Goal: Find specific page/section: Find specific page/section

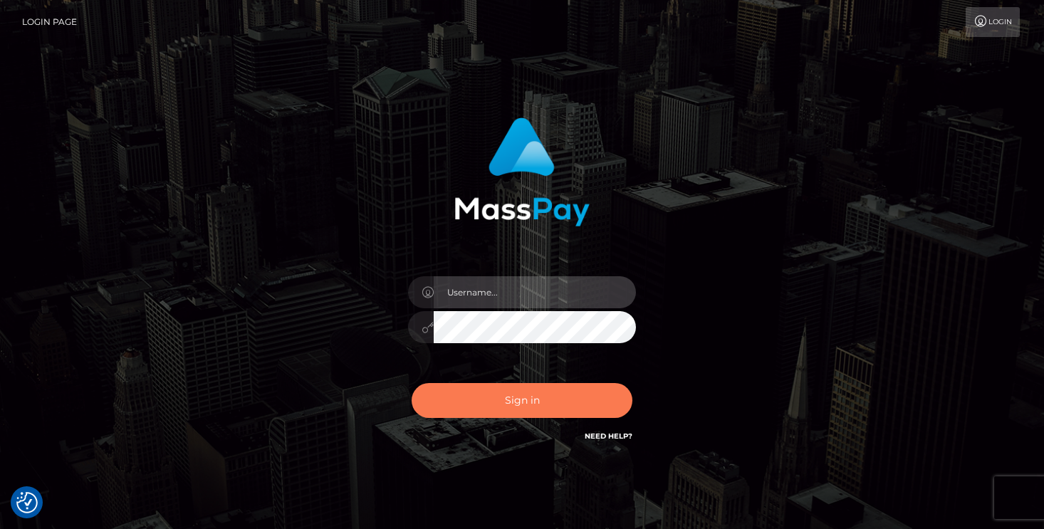
type input "[PERSON_NAME]"
click at [514, 401] on button "Sign in" at bounding box center [522, 400] width 221 height 35
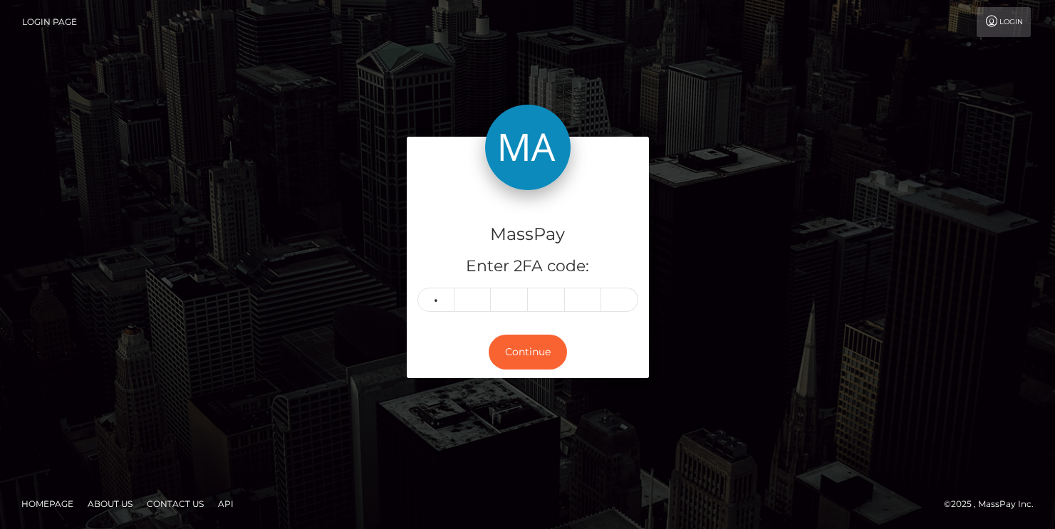
type input "5"
type input "1"
type input "8"
type input "9"
type input "5"
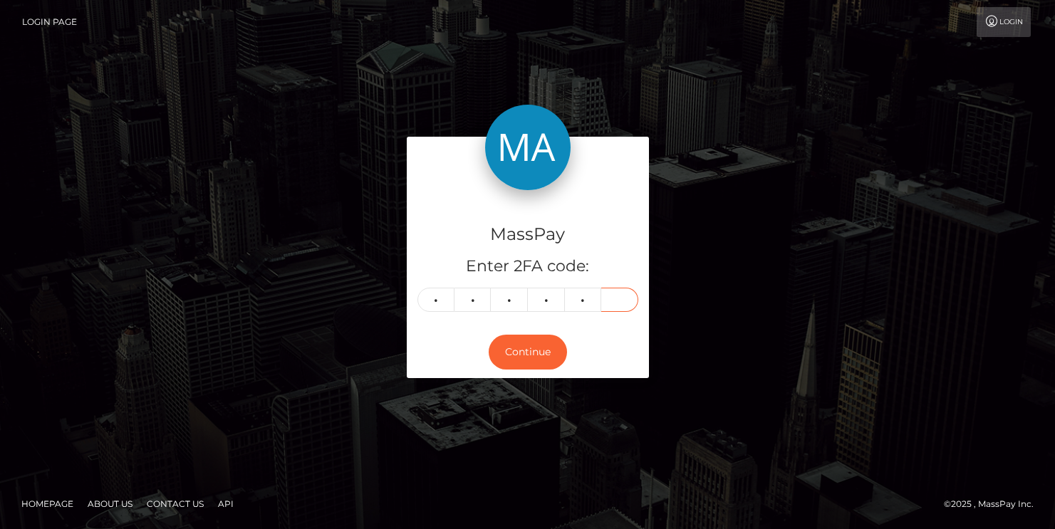
type input "8"
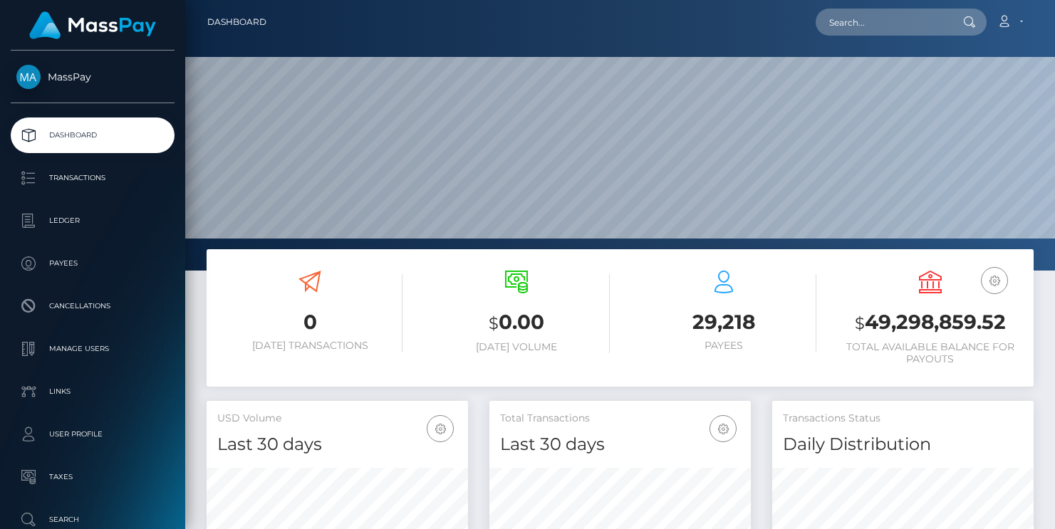
scroll to position [253, 261]
click at [859, 28] on input "text" at bounding box center [882, 22] width 134 height 27
paste input "a42a-11f0-bd75-060e06e9f077"
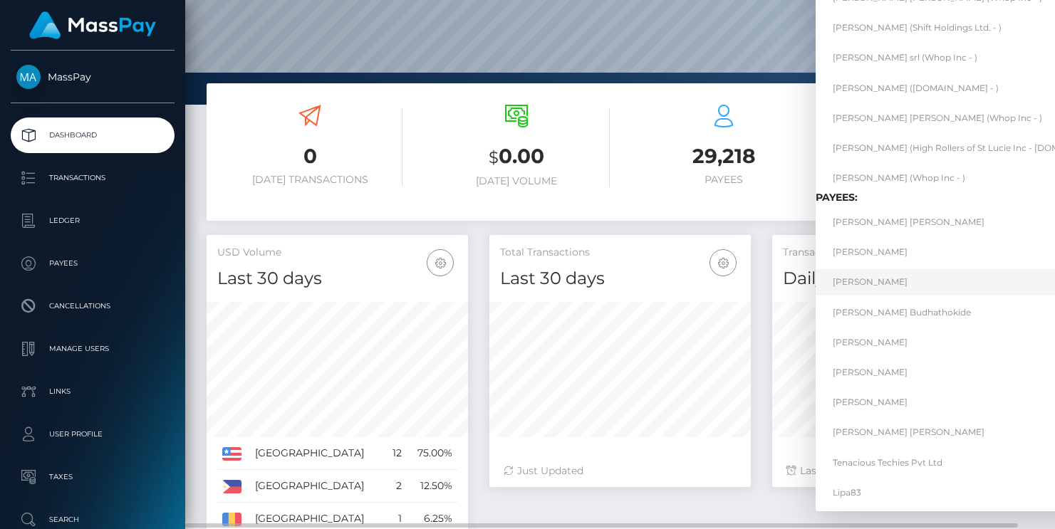
scroll to position [0, 0]
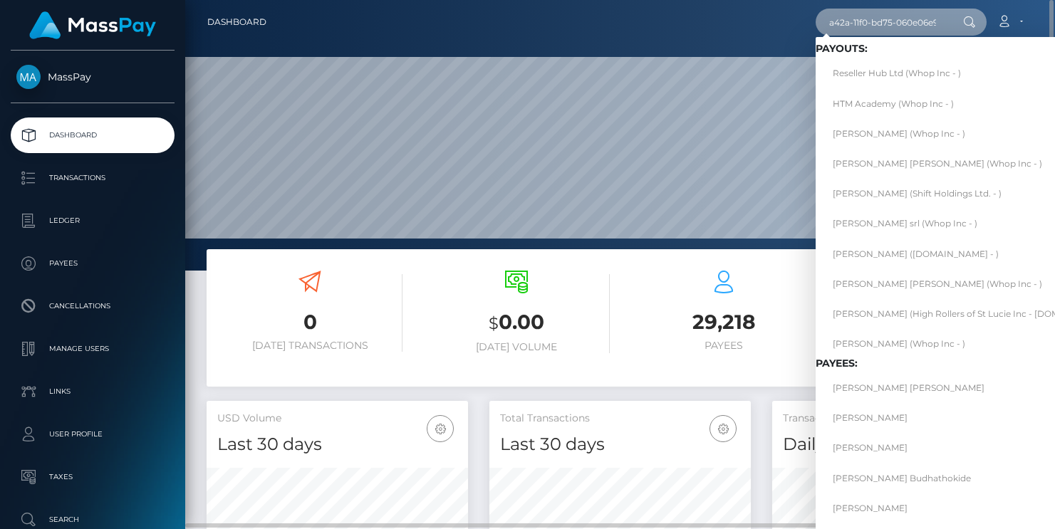
click at [860, 26] on input "a42a-11f0-bd75-060e06e9f077" at bounding box center [882, 22] width 134 height 27
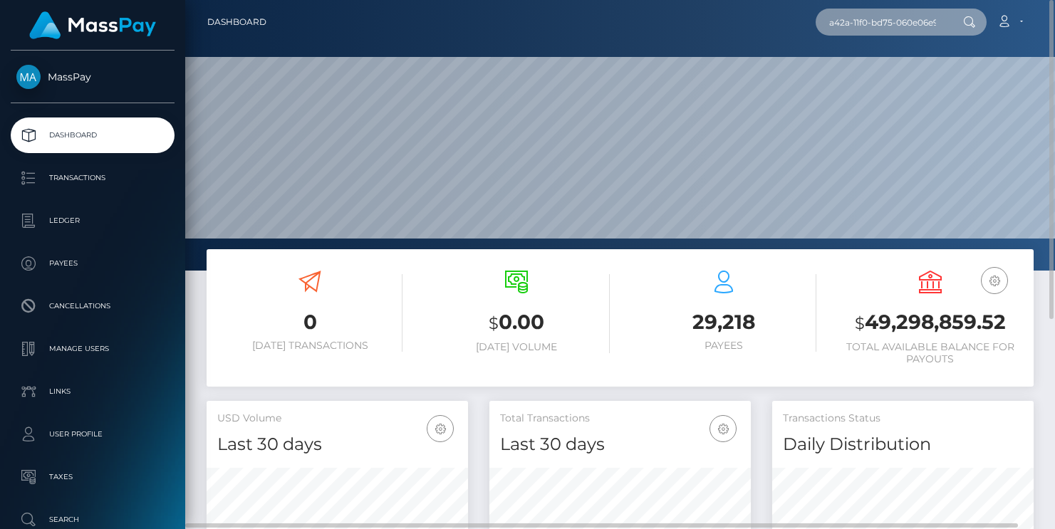
click at [860, 26] on input "a42a-11f0-bd75-060e06e9f077" at bounding box center [882, 22] width 134 height 27
paste input "ZULKIFLI"
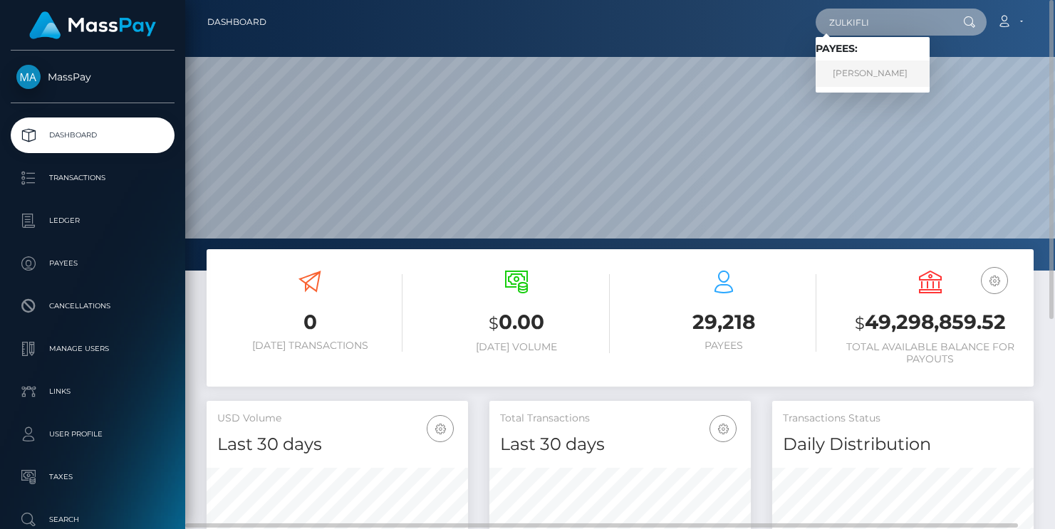
type input "ZULKIFLI"
click at [893, 73] on link "ZULKIFLI BIN ABDULLAH" at bounding box center [872, 74] width 114 height 26
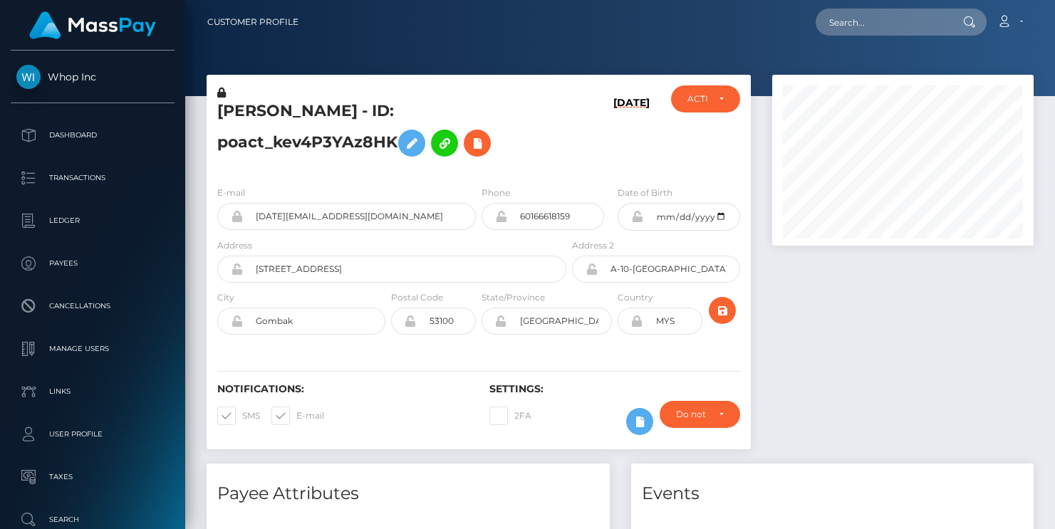
scroll to position [171, 261]
click at [558, 141] on h5 "ZULKIFLI BIN ABDULLAH - ID: poact_kev4P3YAz8HK" at bounding box center [387, 131] width 341 height 63
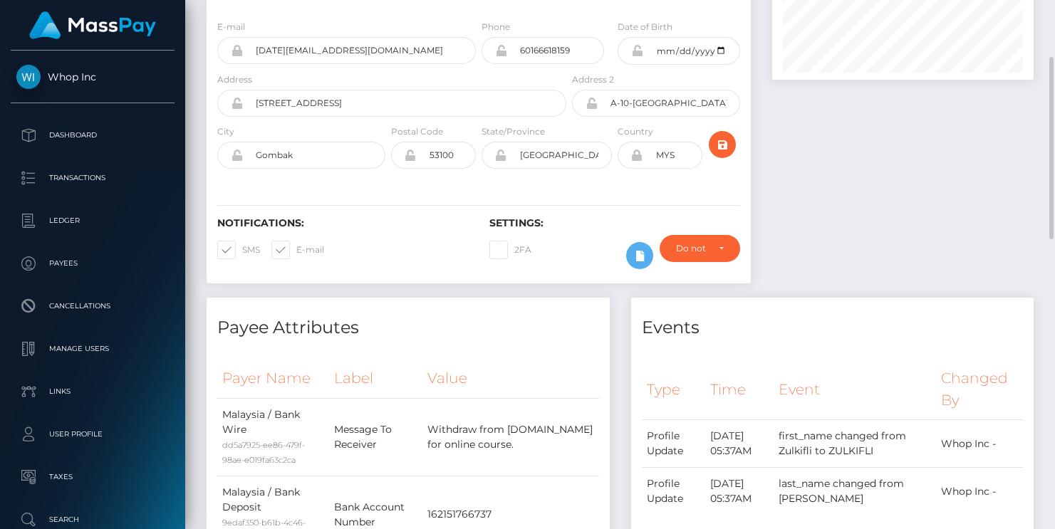
scroll to position [0, 0]
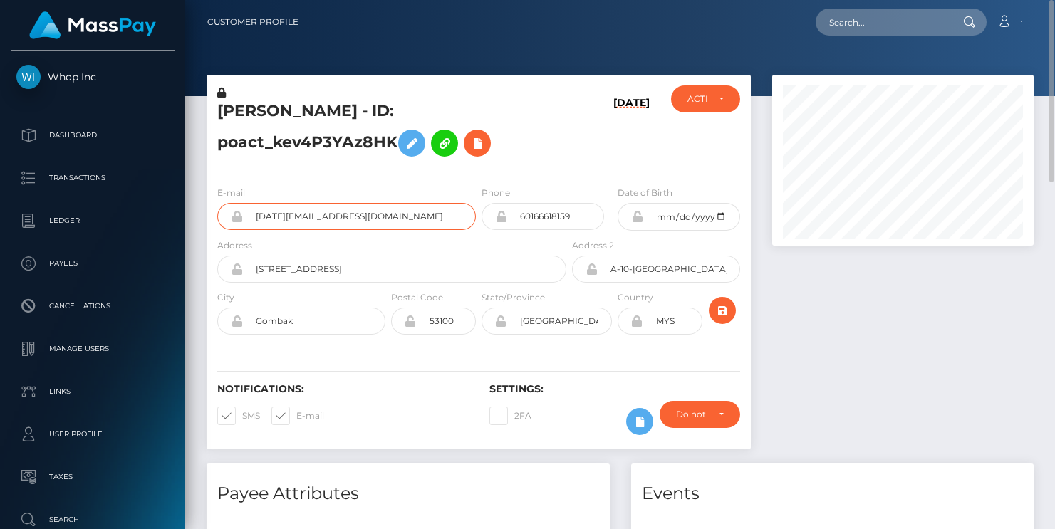
drag, startPoint x: 356, startPoint y: 214, endPoint x: 224, endPoint y: 212, distance: 131.8
click at [224, 212] on div "zul.malc@gmail.com" at bounding box center [346, 216] width 259 height 27
drag, startPoint x: 398, startPoint y: 138, endPoint x: 201, endPoint y: 107, distance: 199.8
click at [201, 107] on div "ZULKIFLI BIN ABDULLAH - ID: poact_kev4P3YAz8HK 10/08/25" at bounding box center [479, 269] width 566 height 389
copy div "ZULKIFLI BIN ABDULLAH - ID: poact_kev4P3YAz8HK"
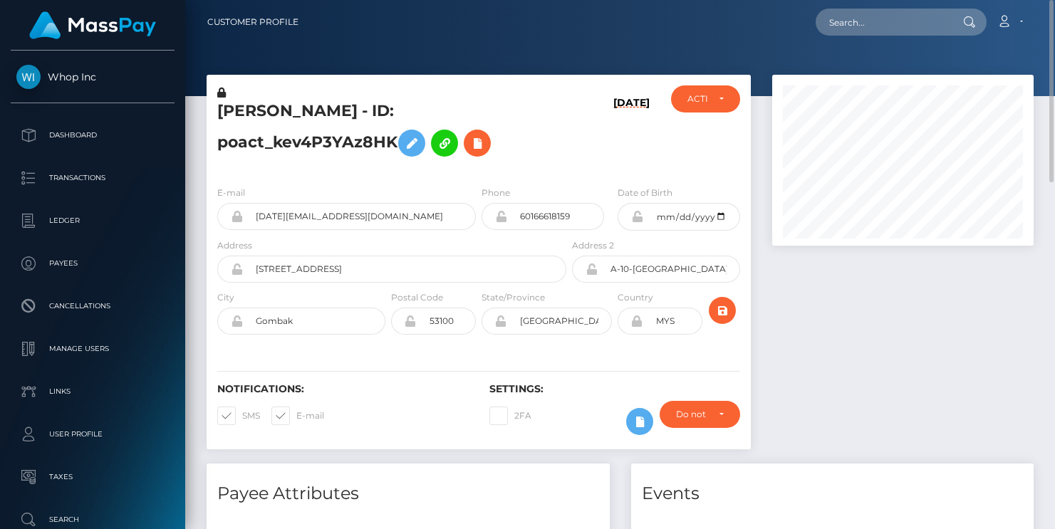
click at [559, 162] on div "ZULKIFLI BIN ABDULLAH - ID: poact_kev4P3YAz8HK" at bounding box center [388, 129] width 363 height 89
drag, startPoint x: 374, startPoint y: 215, endPoint x: 222, endPoint y: 213, distance: 151.7
click at [222, 213] on div "zul.malc@gmail.com" at bounding box center [346, 216] width 259 height 27
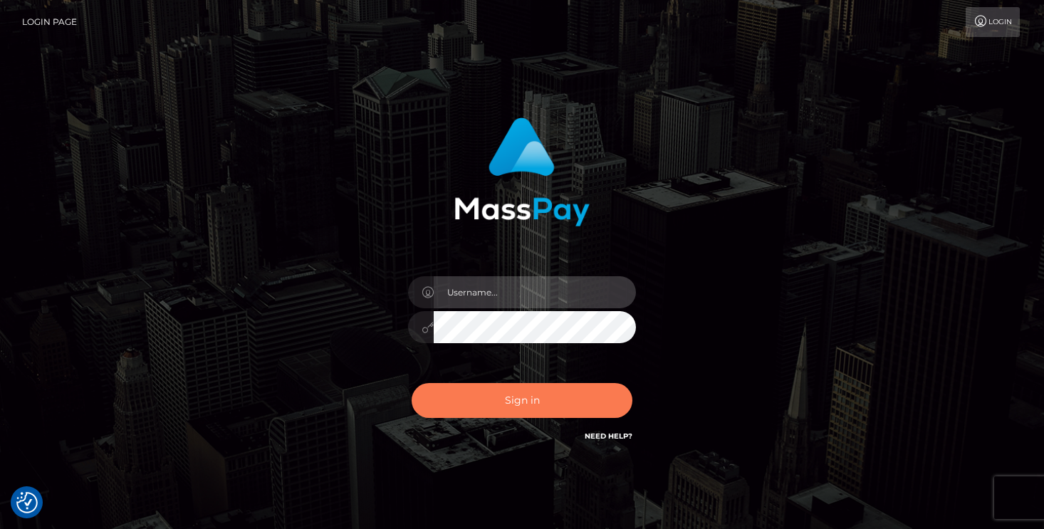
type input "[PERSON_NAME]"
click at [501, 390] on button "Sign in" at bounding box center [522, 400] width 221 height 35
type input "[PERSON_NAME]"
click at [556, 417] on button "Sign in" at bounding box center [522, 400] width 221 height 35
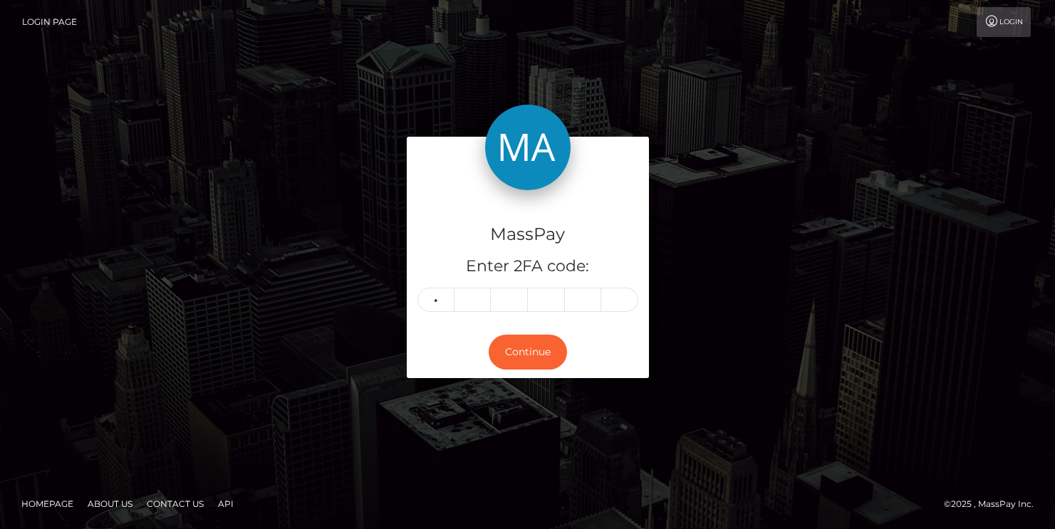
type input "7"
type input "1"
type input "7"
type input "1"
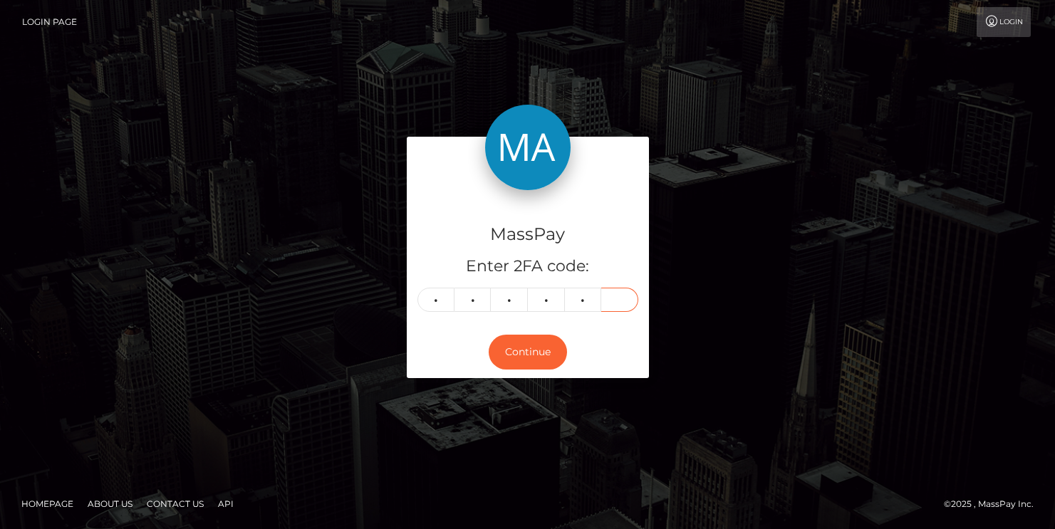
type input "9"
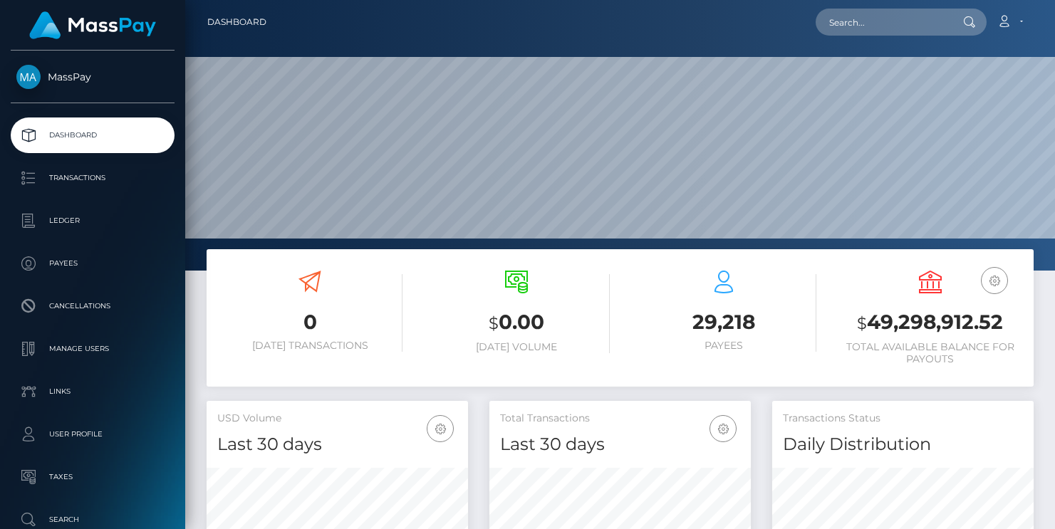
scroll to position [253, 261]
click at [890, 20] on input "text" at bounding box center [882, 22] width 134 height 27
paste input "ZULKIFLI"
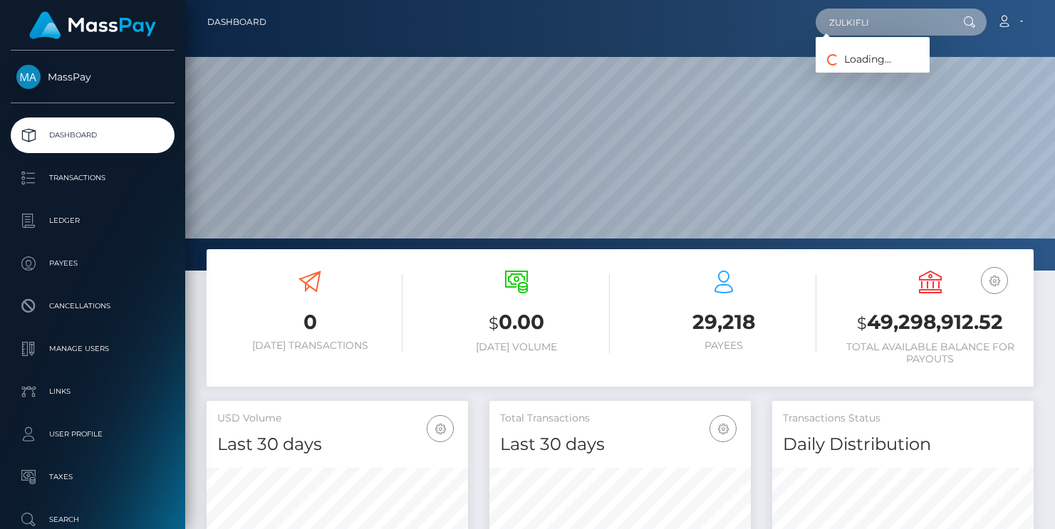
type input "ZULKIFLI"
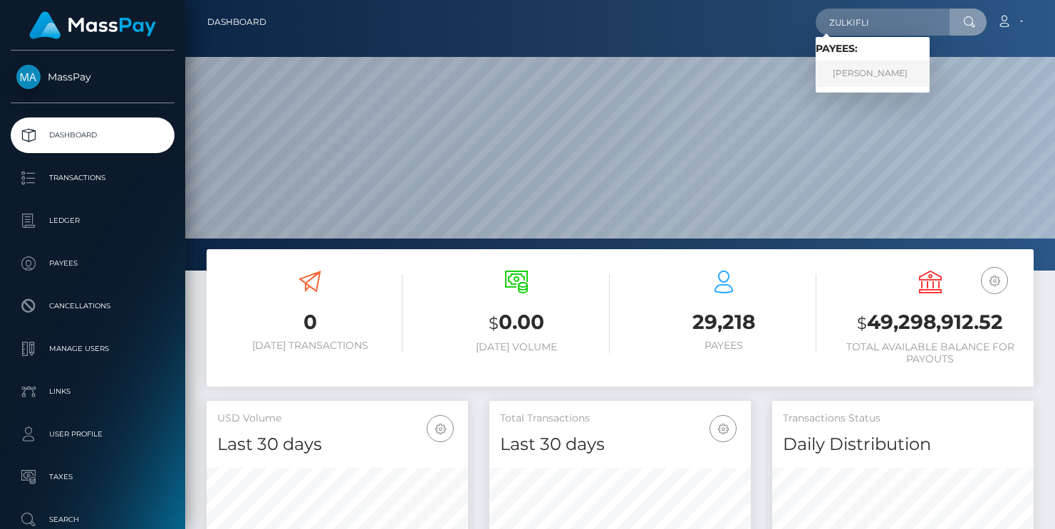
click at [867, 74] on link "ZULKIFLI BIN ABDULLAH" at bounding box center [872, 74] width 114 height 26
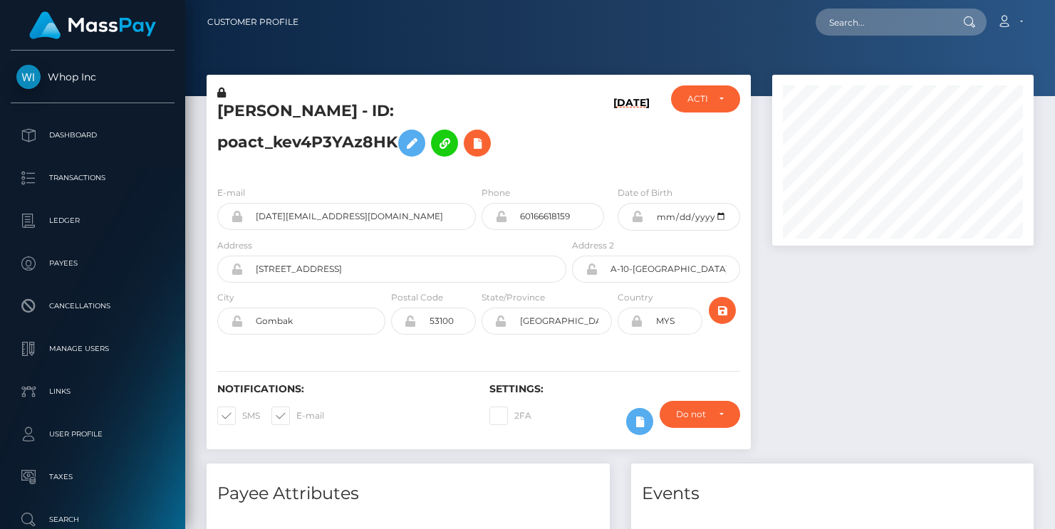
scroll to position [171, 261]
drag, startPoint x: 385, startPoint y: 226, endPoint x: 236, endPoint y: 226, distance: 148.9
click at [236, 226] on div "zul.malc@gmail.com" at bounding box center [346, 216] width 259 height 27
